Goal: Transaction & Acquisition: Purchase product/service

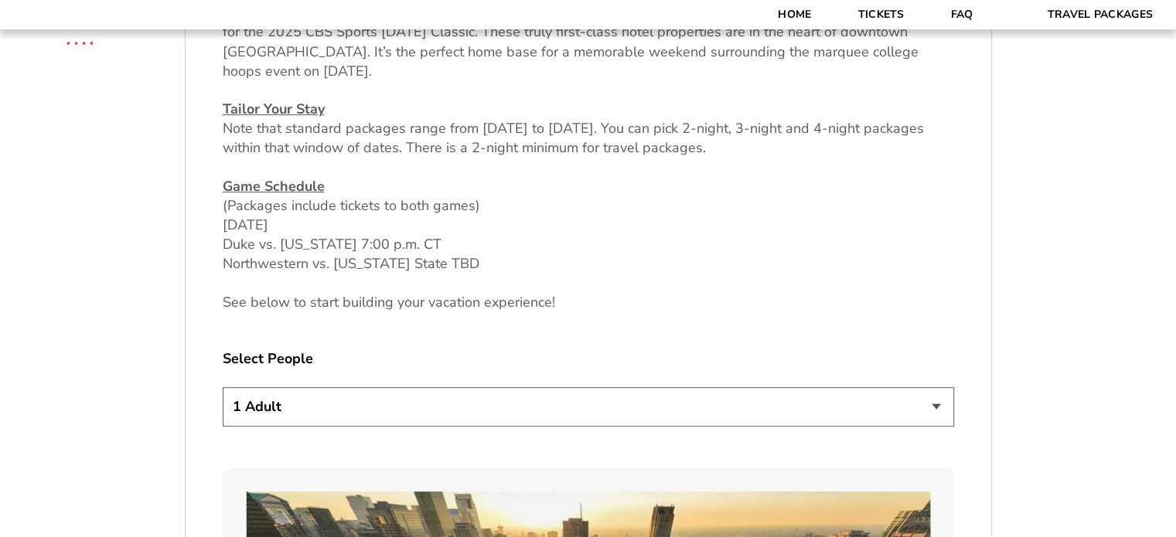
scroll to position [696, 0]
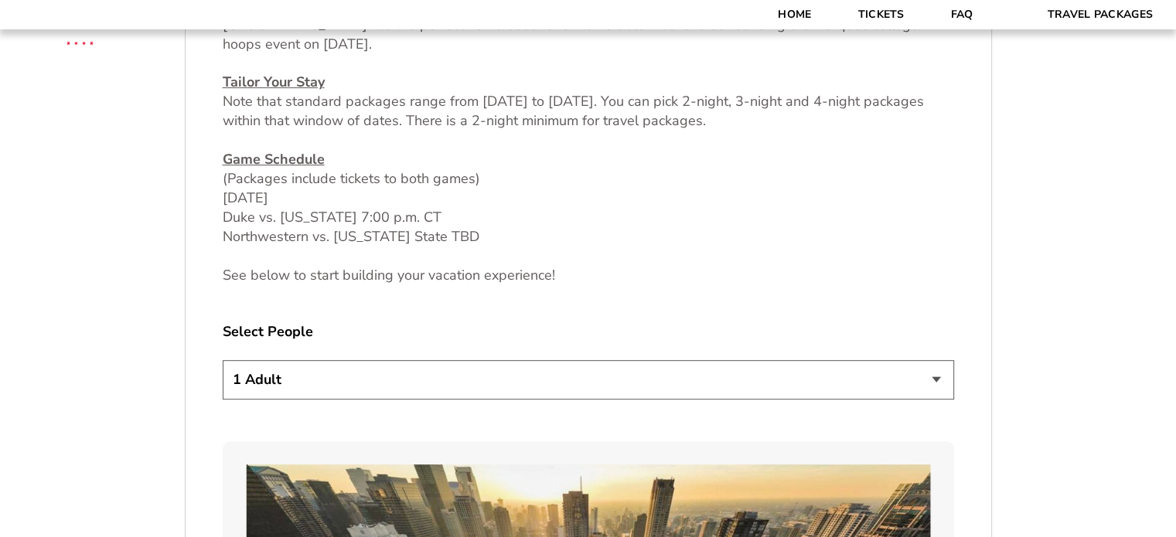
click at [381, 366] on select "1 Adult 2 Adults 3 Adults 4 Adults 2 Adults + 1 Child 2 Adults + 2 Children 2 A…" at bounding box center [588, 379] width 731 height 39
select select "4 Adults"
click at [223, 360] on select "1 Adult 2 Adults 3 Adults 4 Adults 2 Adults + 1 Child 2 Adults + 2 Children 2 A…" at bounding box center [588, 379] width 731 height 39
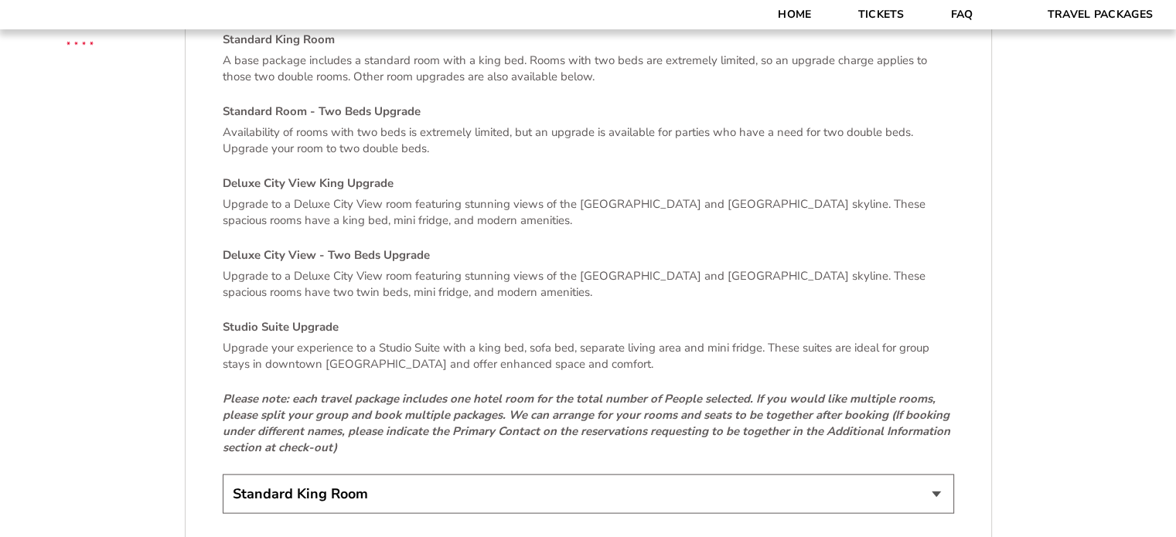
scroll to position [3325, 0]
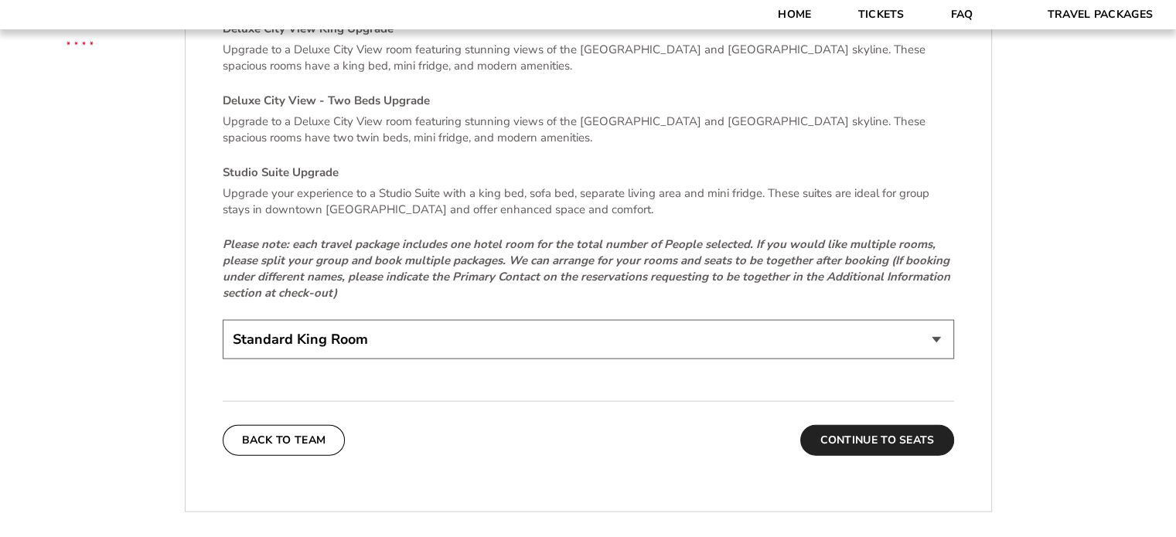
click at [884, 428] on button "Continue To Seats" at bounding box center [876, 440] width 153 height 31
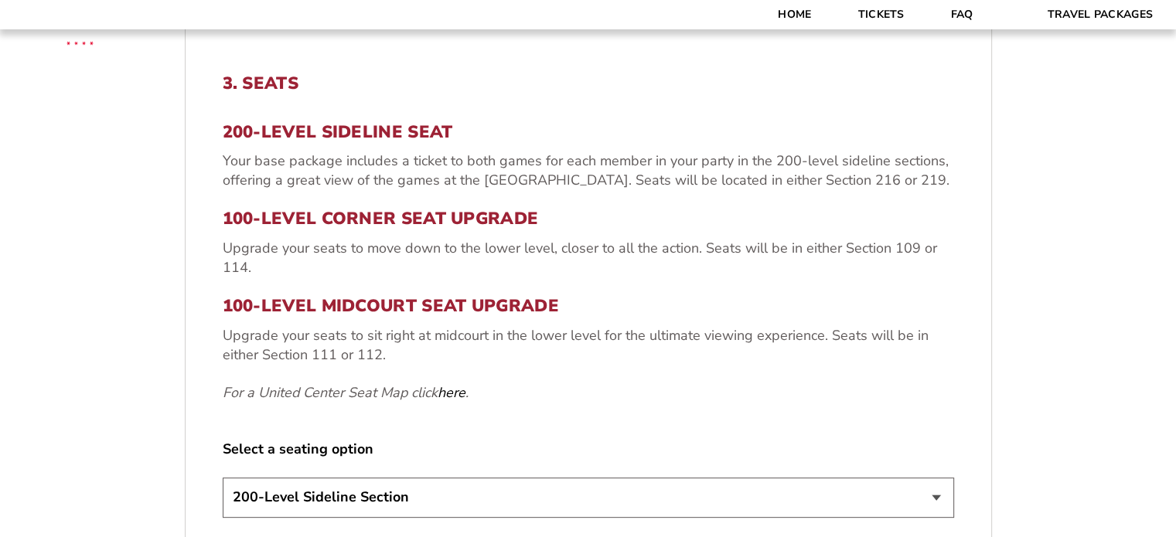
scroll to position [563, 0]
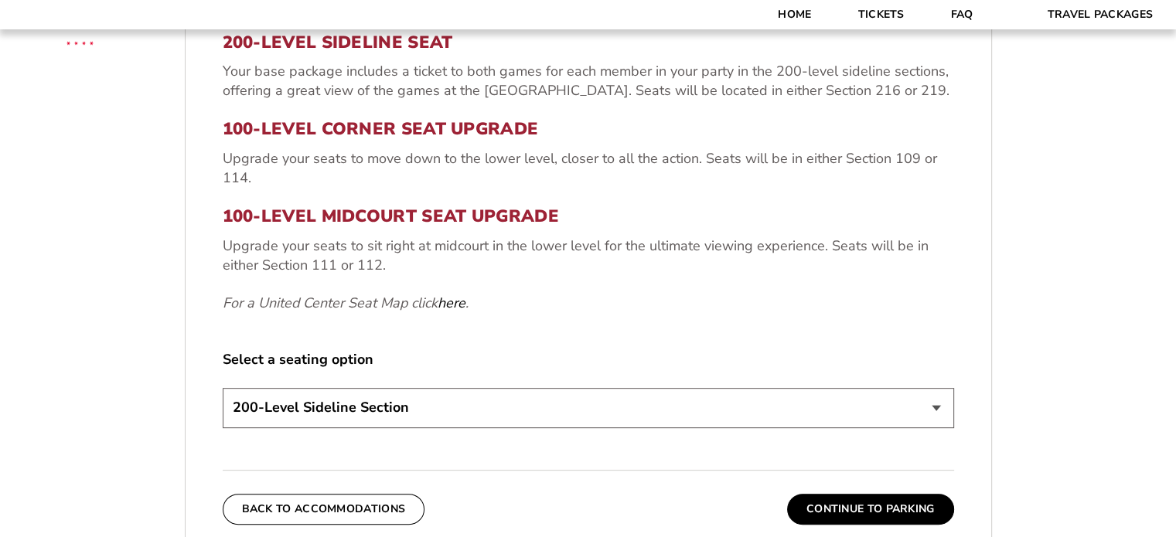
click at [402, 411] on select "200-Level Sideline Section 100-Level Corner Seat Upgrade (+$80 per person) 100-…" at bounding box center [588, 407] width 731 height 39
click at [400, 410] on select "200-Level Sideline Section 100-Level Corner Seat Upgrade (+$80 per person) 100-…" at bounding box center [588, 407] width 731 height 39
click at [223, 388] on select "200-Level Sideline Section 100-Level Corner Seat Upgrade (+$80 per person) 100-…" at bounding box center [588, 407] width 731 height 39
click at [109, 417] on form "[US_STATE] [US_STATE] Travel Package [PERSON_NAME] Travel Package [GEOGRAPHIC_D…" at bounding box center [588, 193] width 1176 height 1512
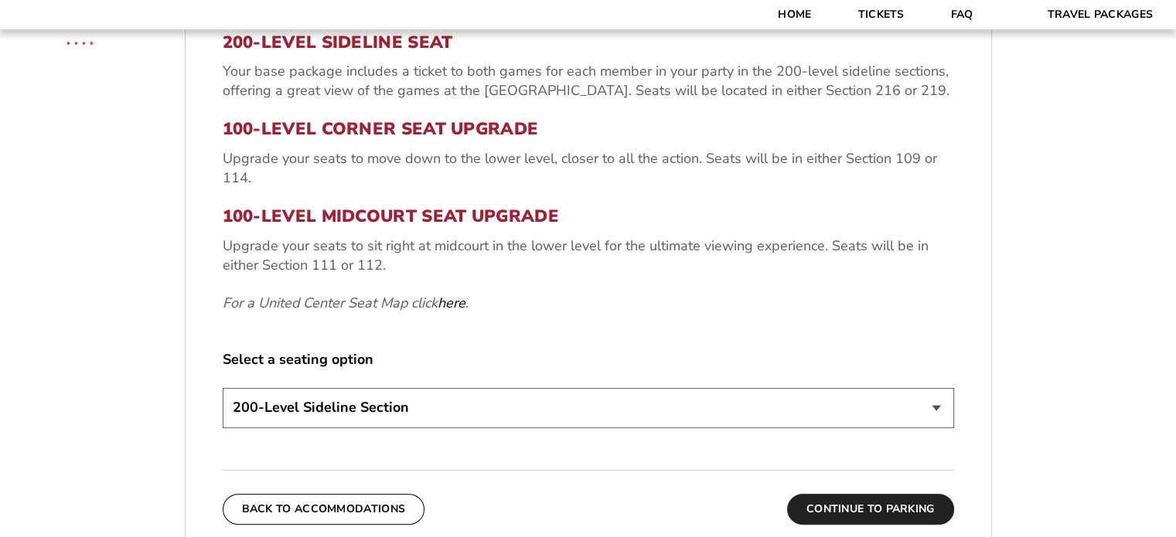
click at [860, 508] on button "Continue To Parking" at bounding box center [870, 509] width 167 height 31
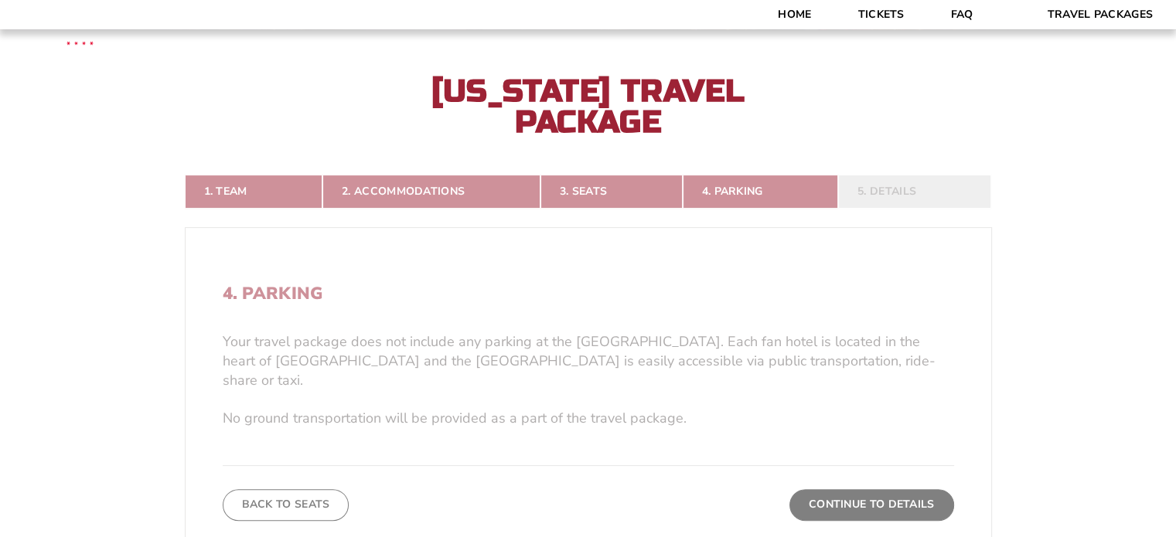
scroll to position [254, 0]
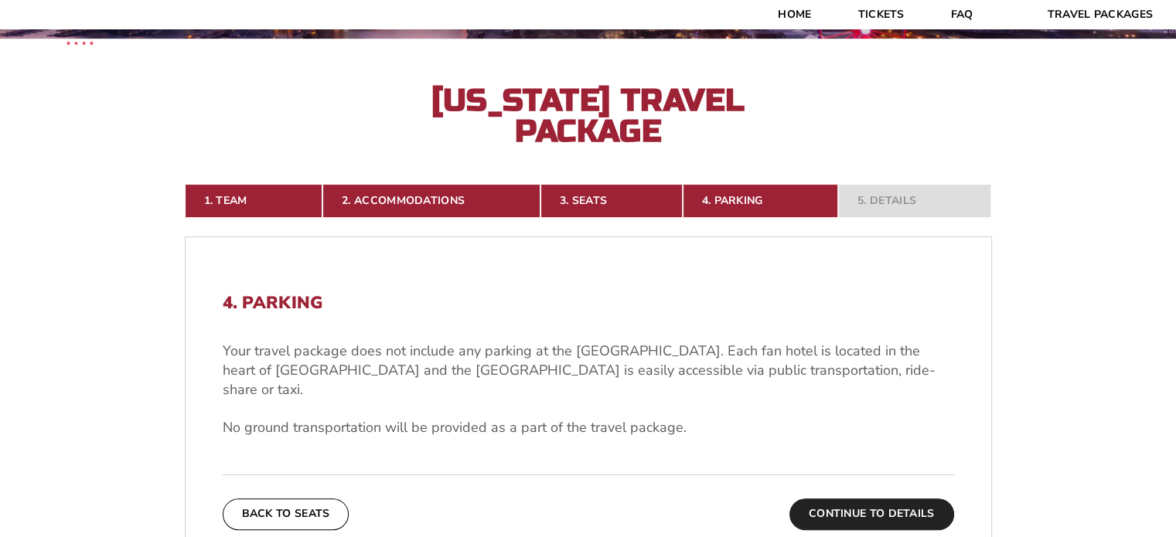
click at [856, 499] on button "Continue To Details" at bounding box center [871, 514] width 165 height 31
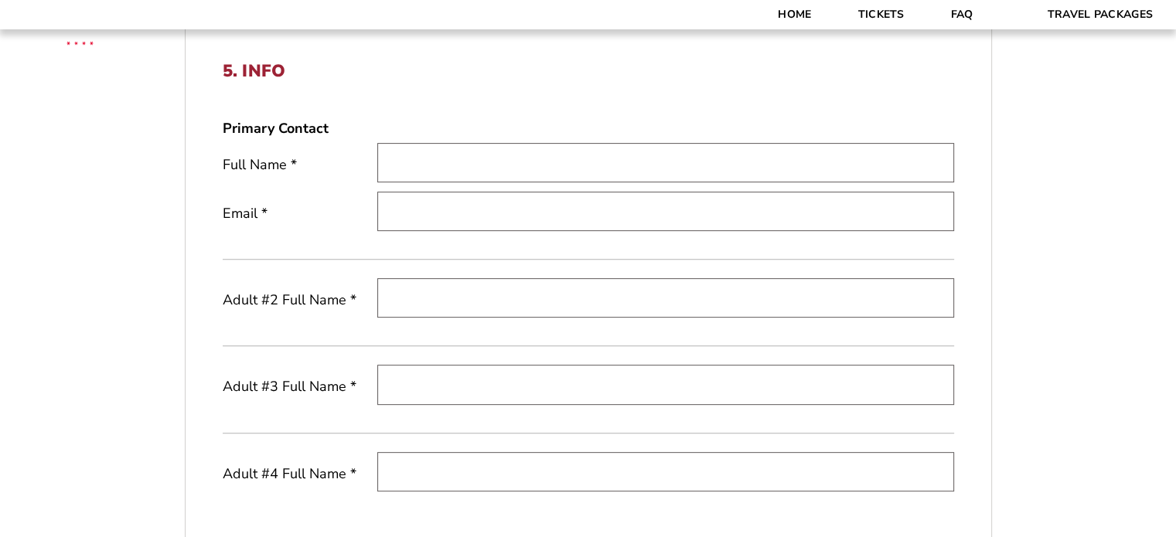
scroll to position [795, 0]
